Goal: Information Seeking & Learning: Learn about a topic

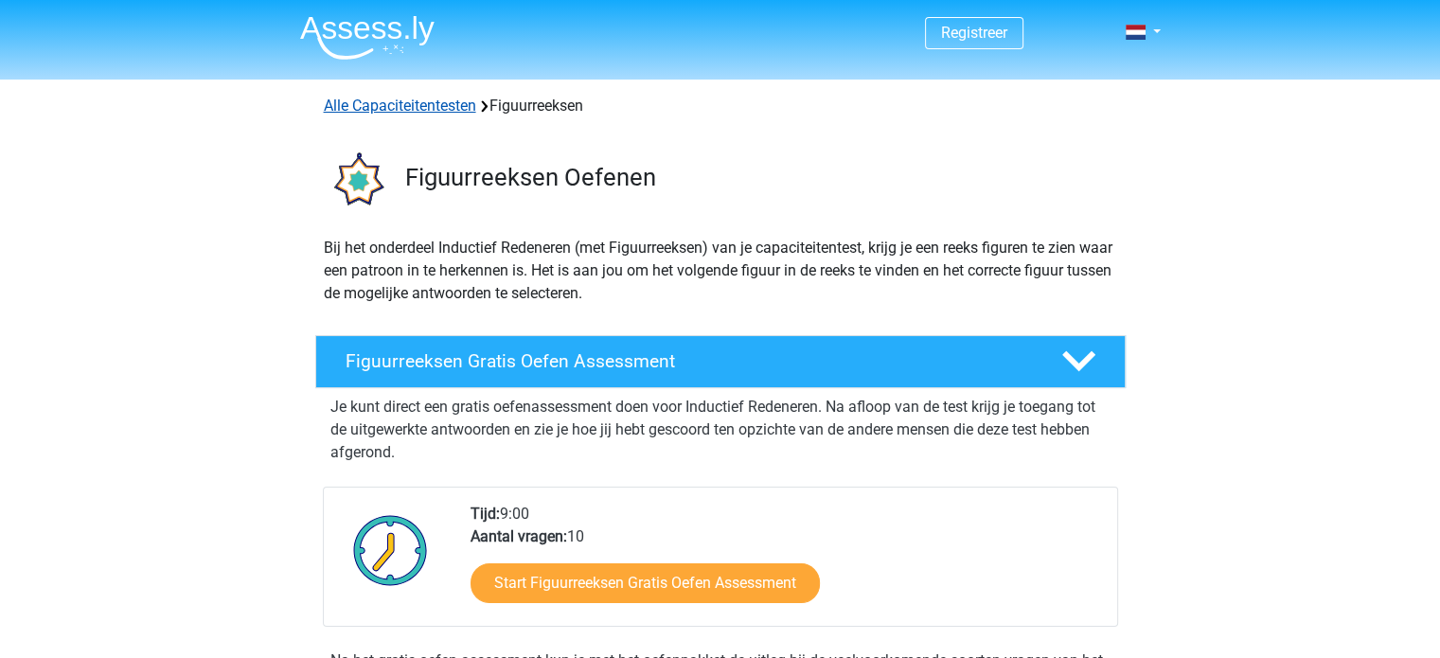
click at [424, 100] on link "Alle Capaciteitentesten" at bounding box center [400, 106] width 152 height 18
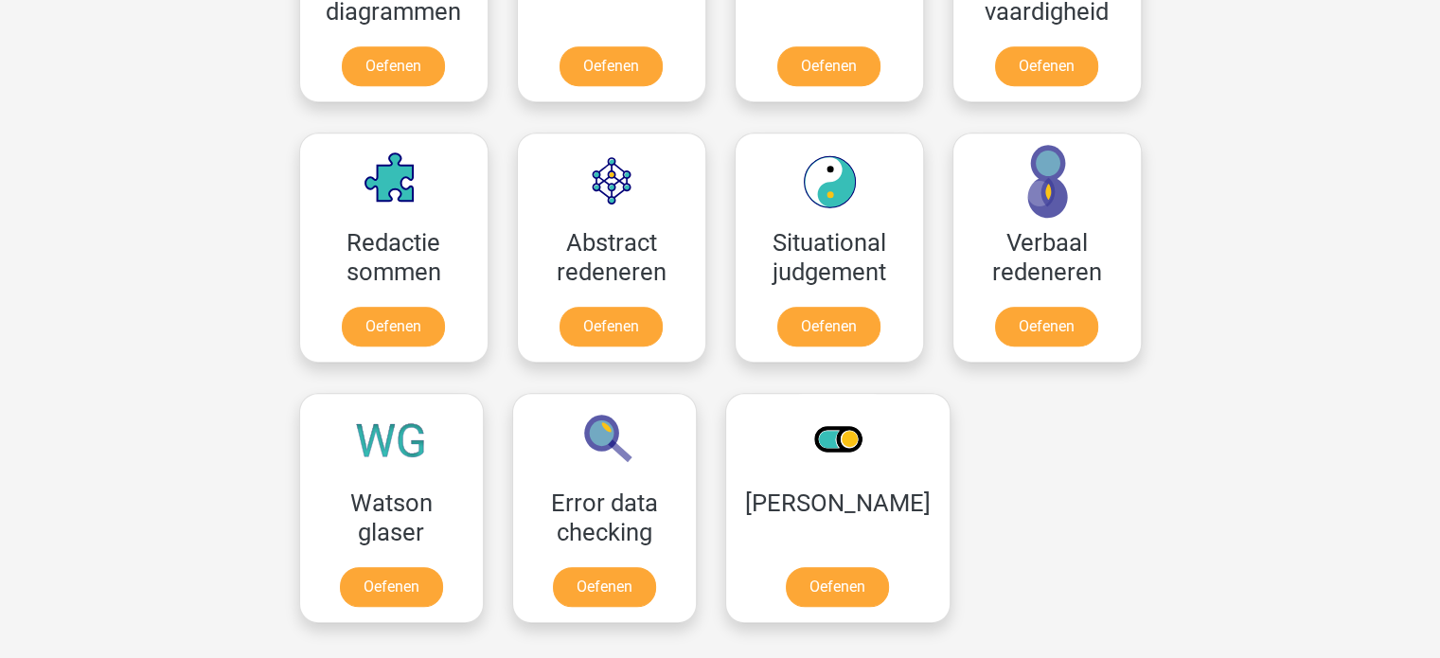
scroll to position [1371, 0]
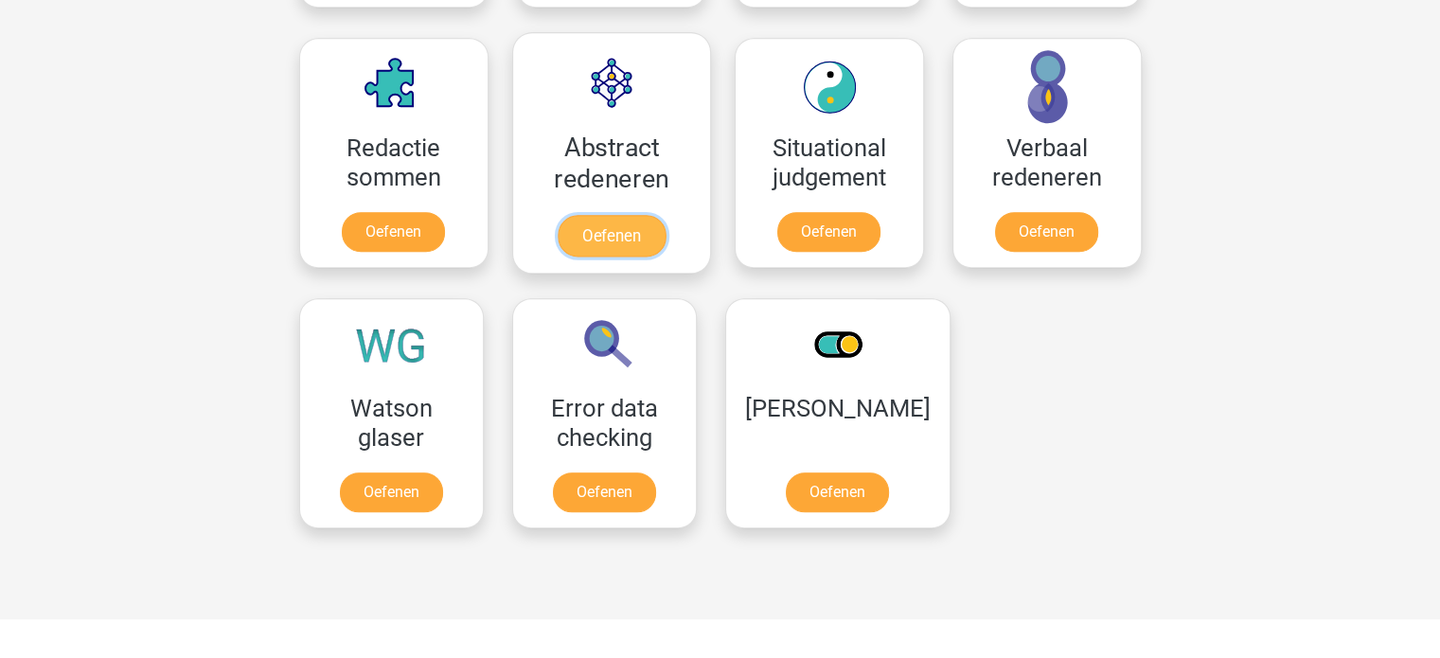
click at [604, 219] on link "Oefenen" at bounding box center [611, 236] width 108 height 42
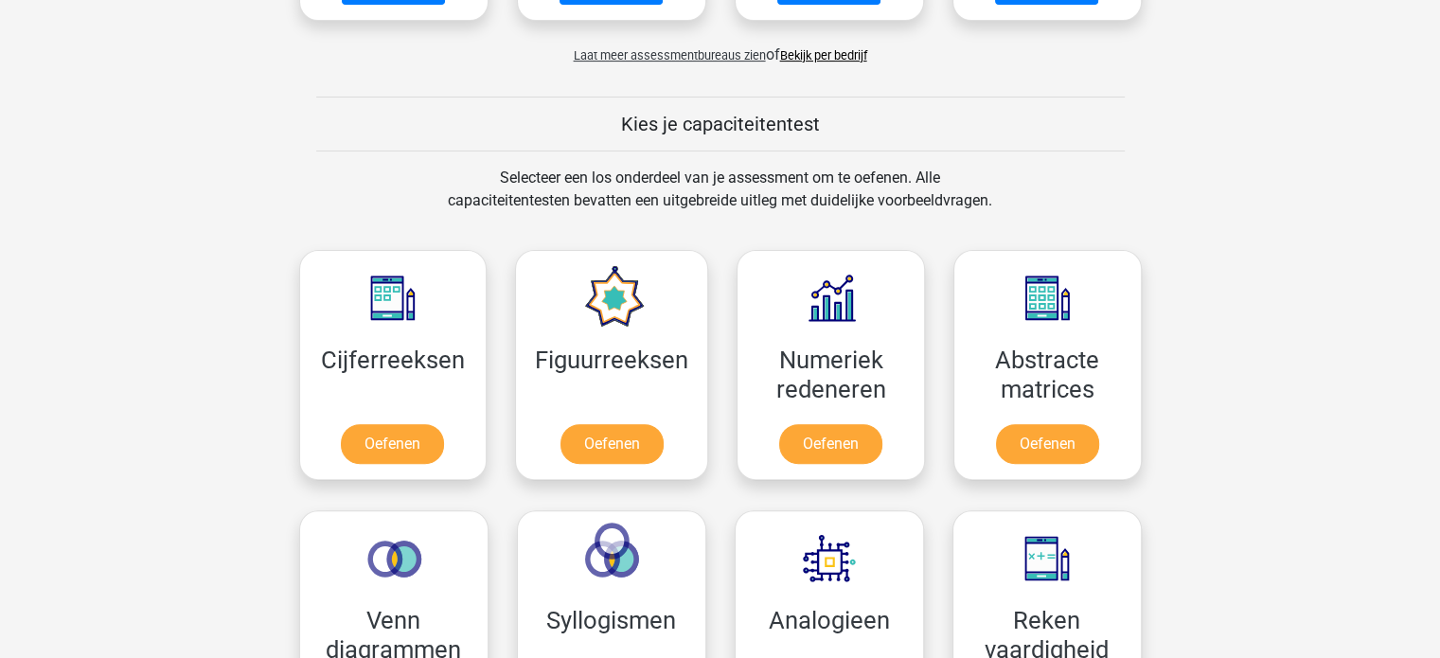
scroll to position [140, 0]
